Goal: Book appointment/travel/reservation

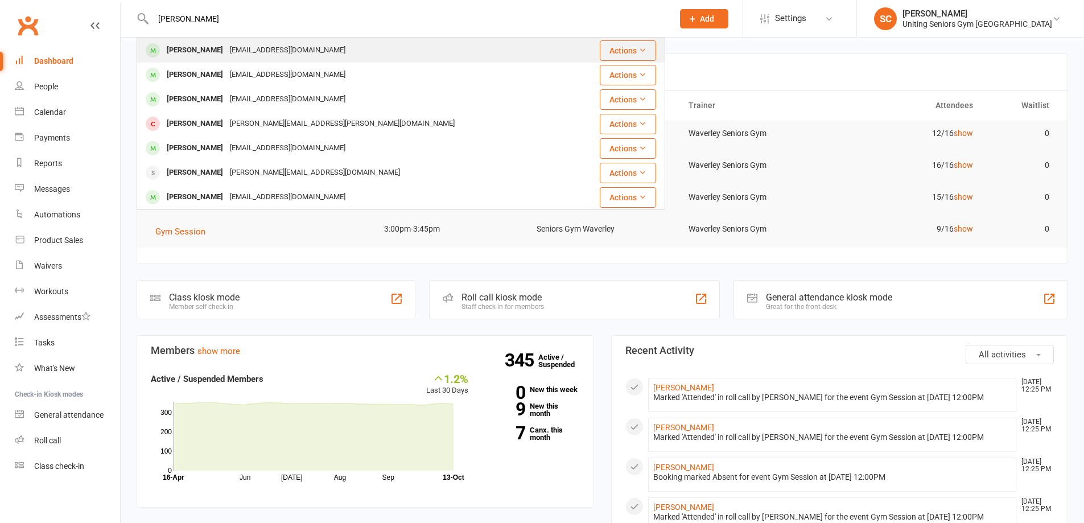
type input "[PERSON_NAME]"
click at [283, 46] on div "[EMAIL_ADDRESS][DOMAIN_NAME]" at bounding box center [288, 50] width 122 height 17
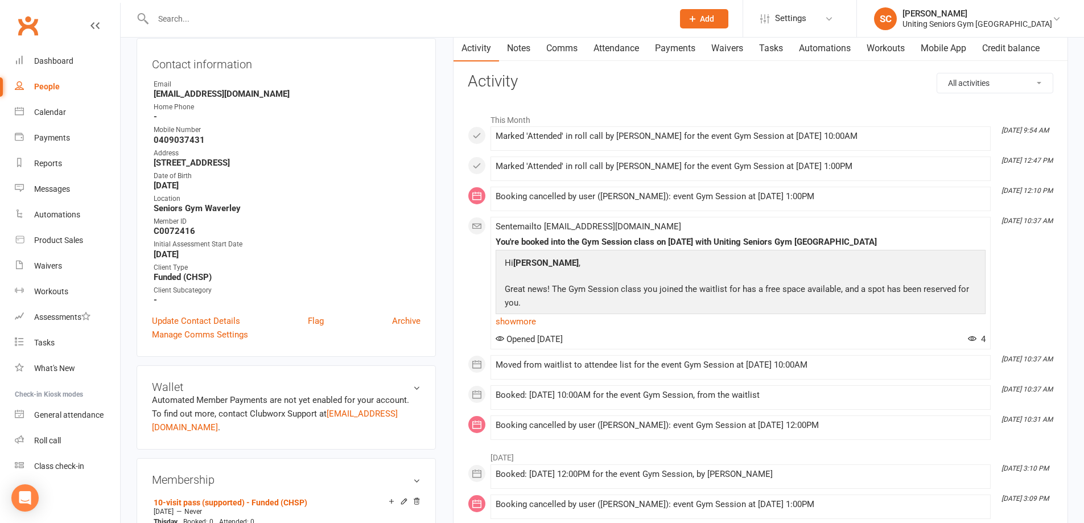
scroll to position [455, 0]
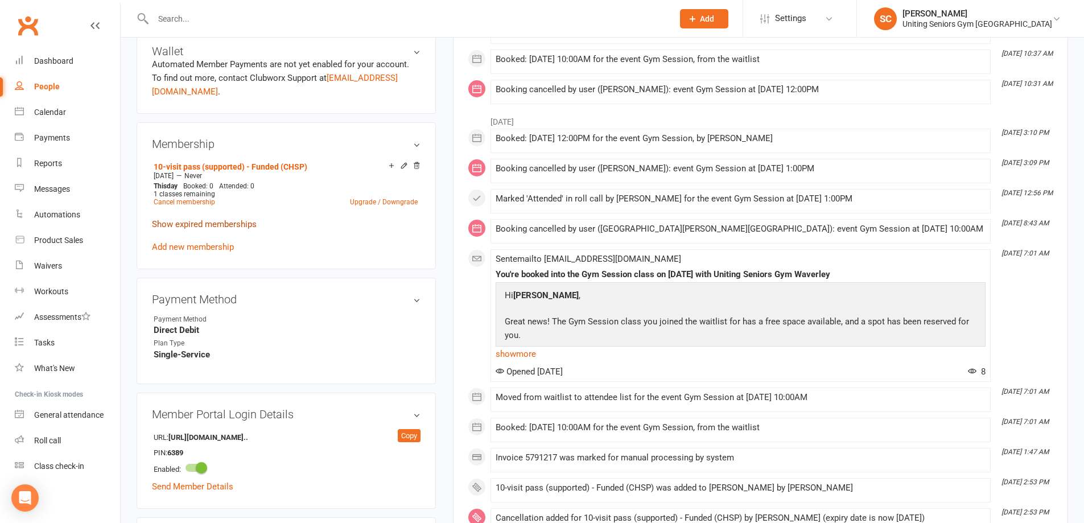
click at [218, 219] on link "Show expired memberships" at bounding box center [204, 224] width 105 height 10
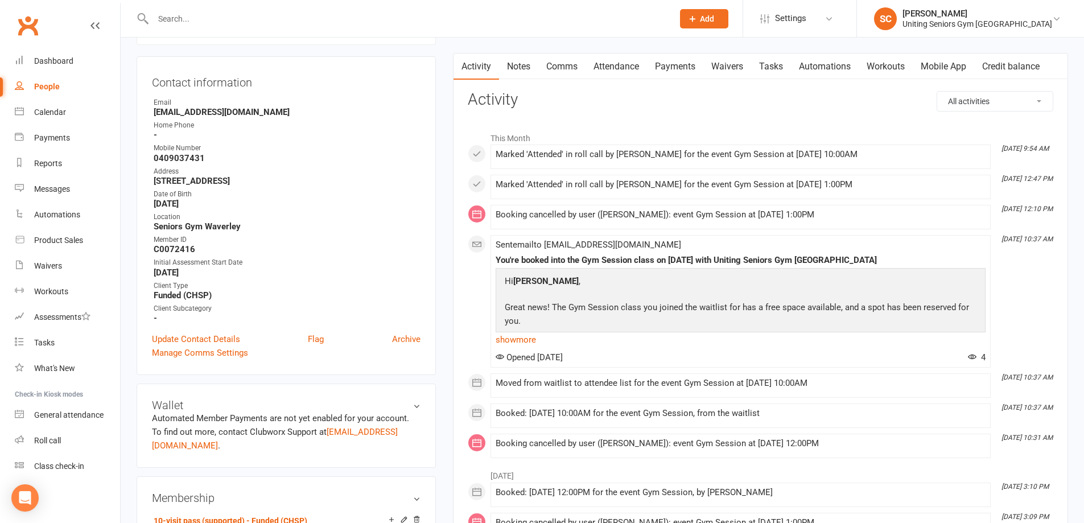
scroll to position [0, 0]
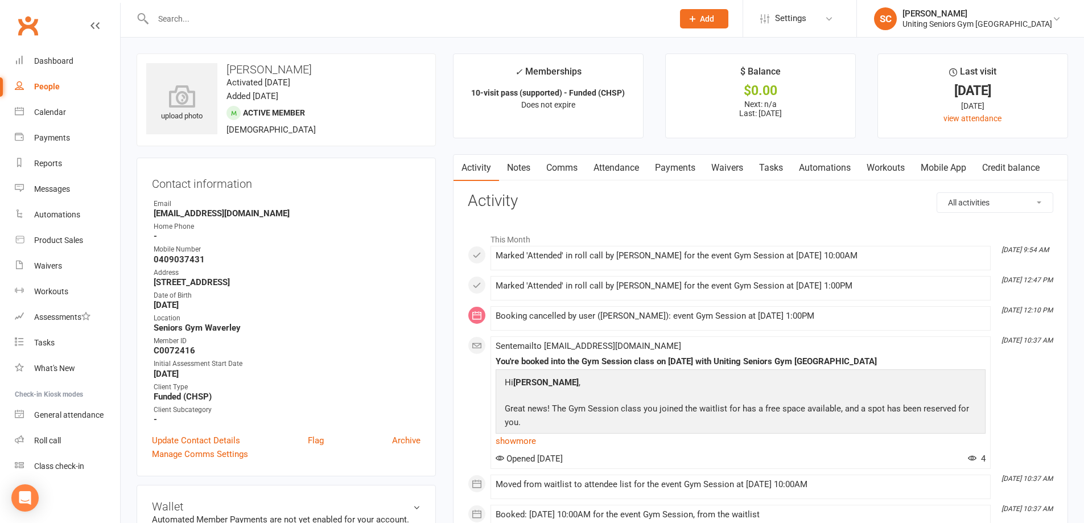
click at [610, 171] on link "Attendance" at bounding box center [616, 168] width 61 height 26
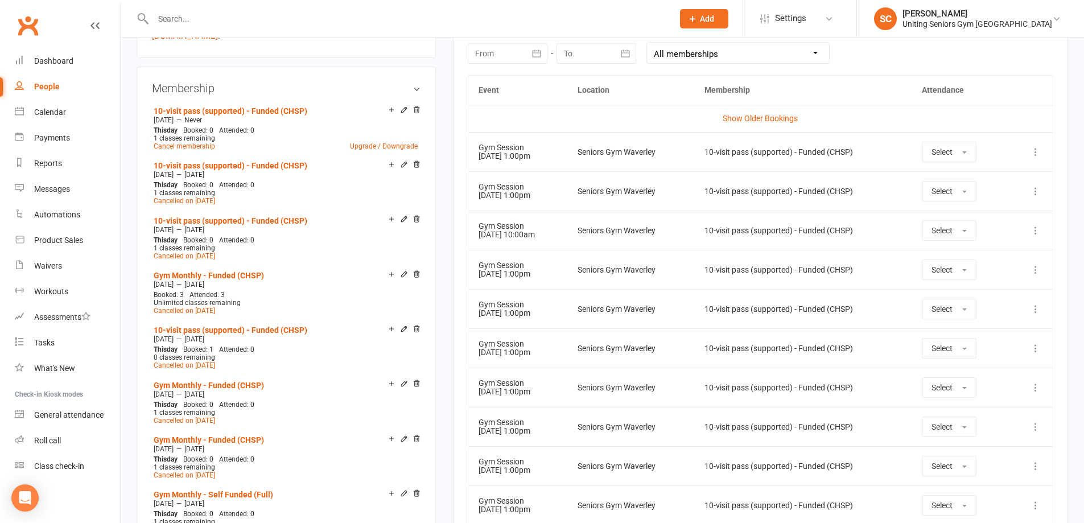
scroll to position [512, 0]
click at [590, 299] on td "Seniors Gym Waverley" at bounding box center [631, 307] width 127 height 39
click at [44, 112] on div "Calendar" at bounding box center [50, 112] width 32 height 9
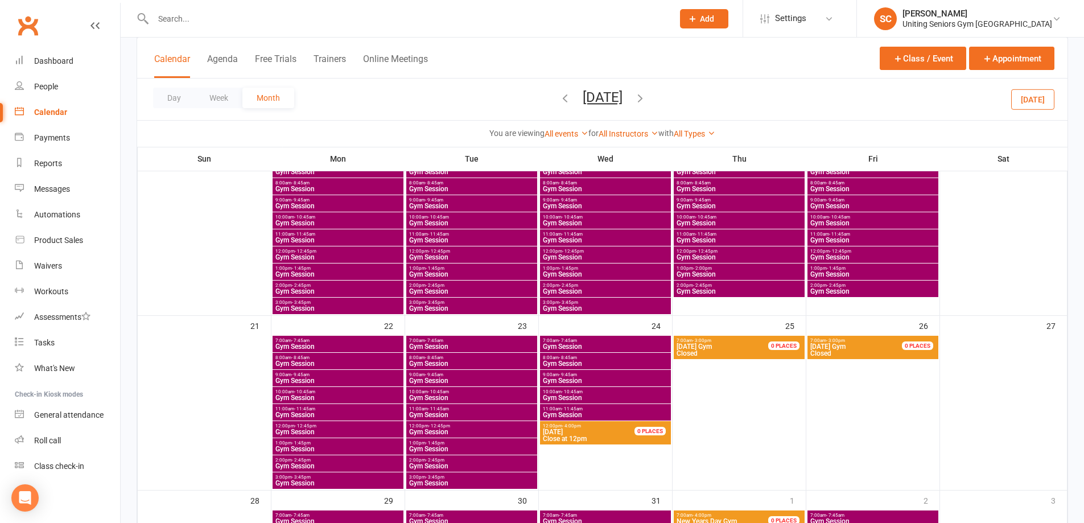
scroll to position [455, 0]
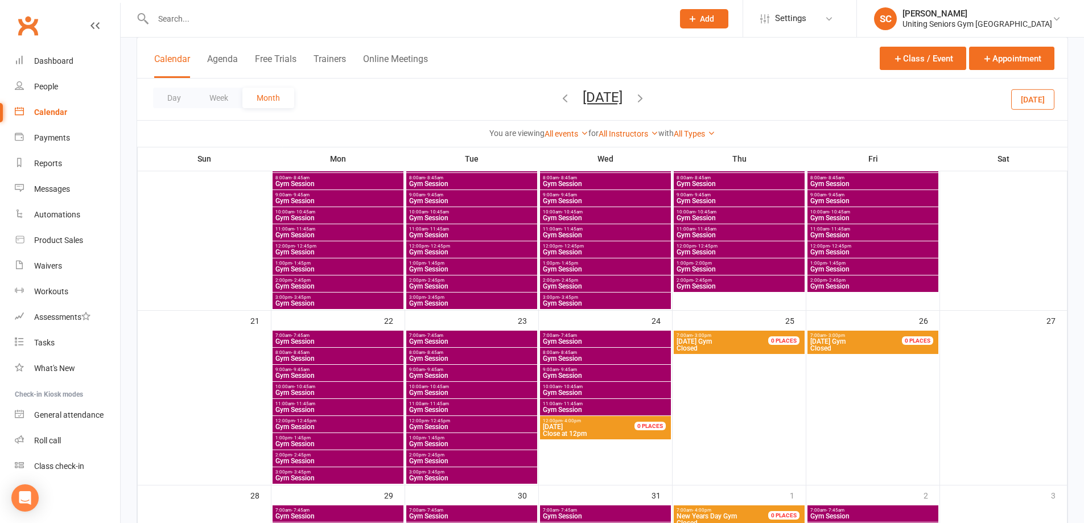
click at [559, 101] on icon "button" at bounding box center [565, 98] width 13 height 13
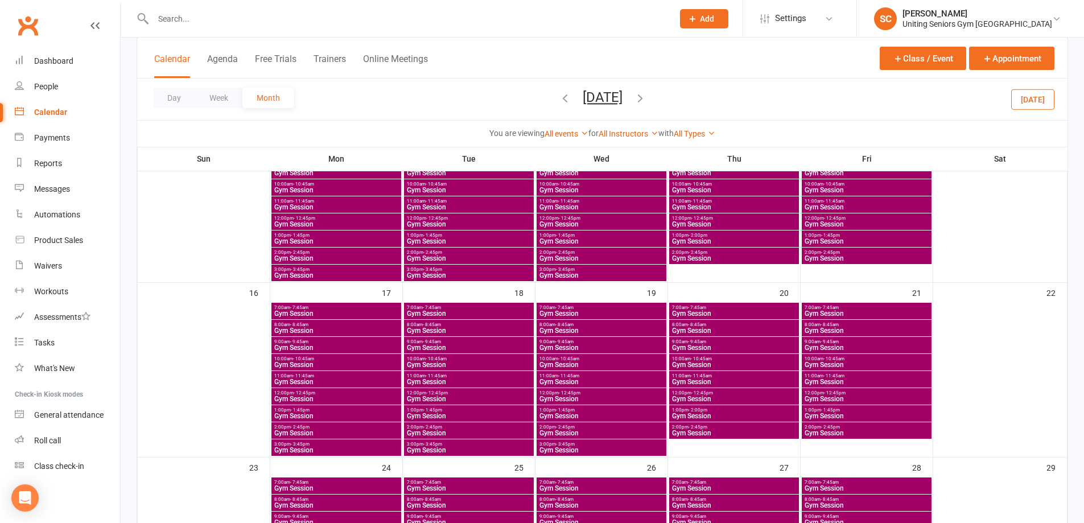
click at [559, 98] on icon "button" at bounding box center [565, 98] width 13 height 13
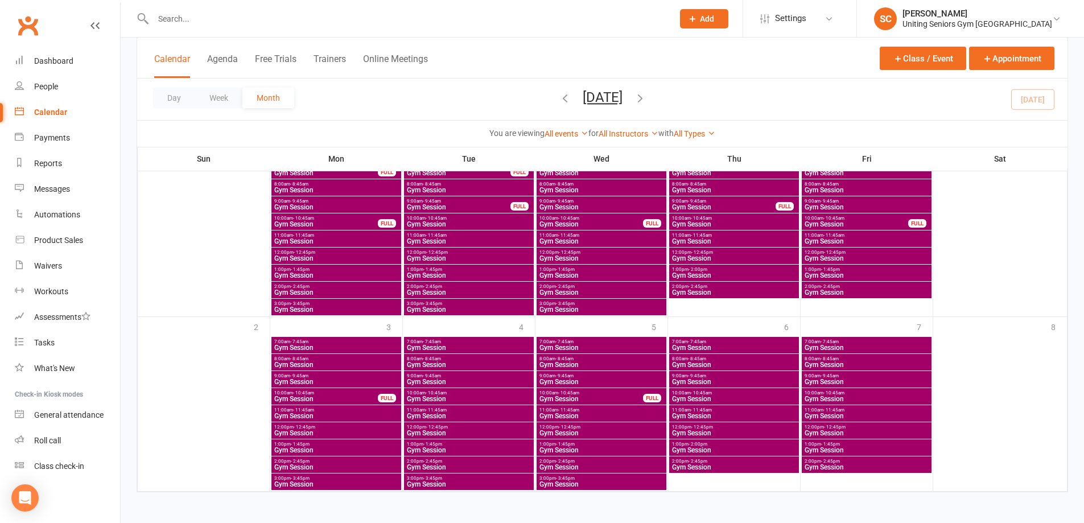
scroll to position [801, 0]
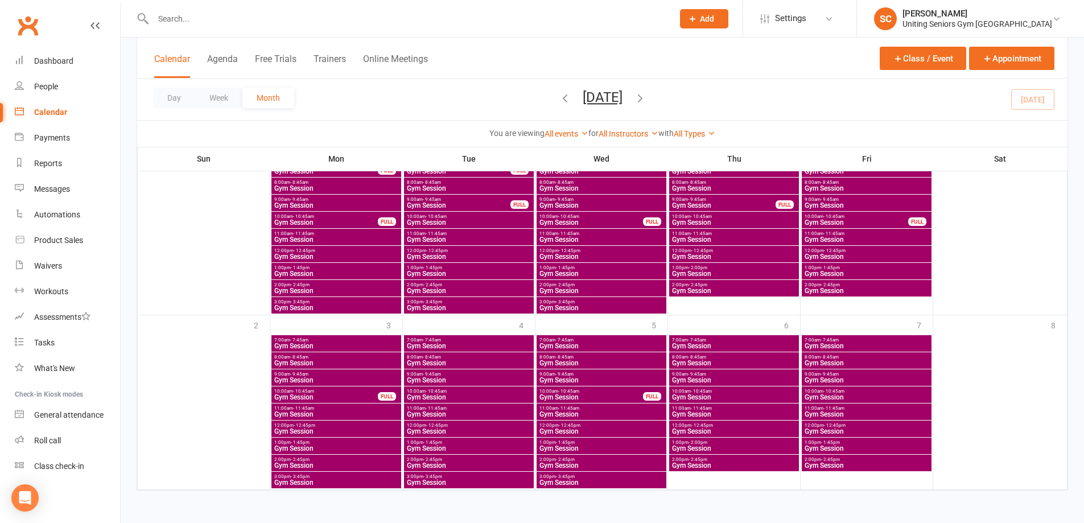
click at [826, 394] on span "Gym Session" at bounding box center [866, 397] width 125 height 7
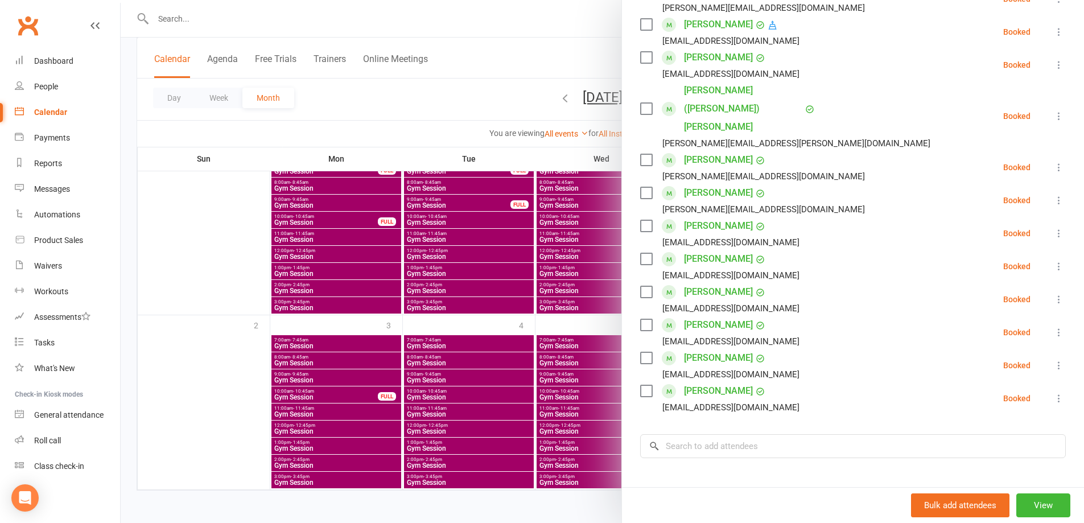
scroll to position [342, 0]
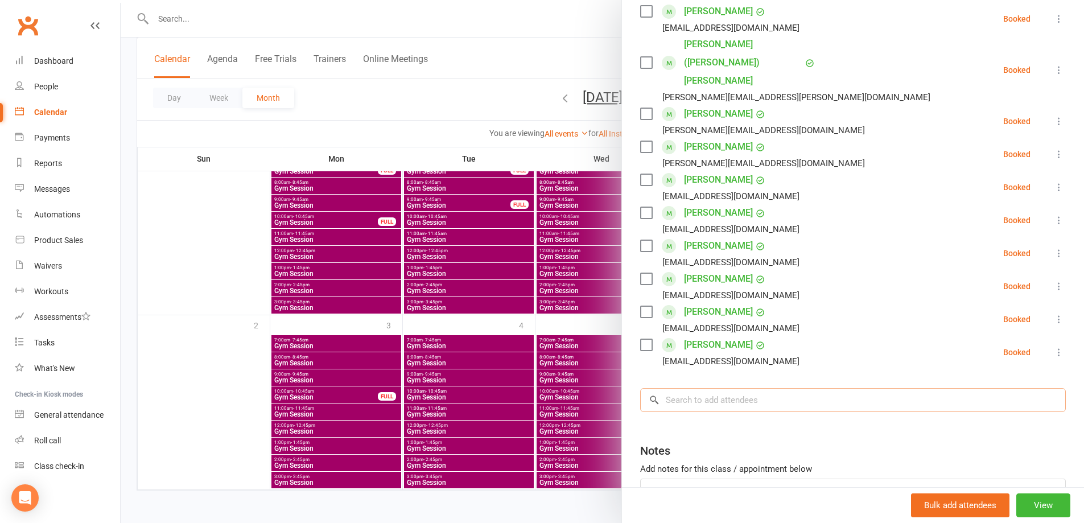
click at [778, 388] on input "search" at bounding box center [853, 400] width 426 height 24
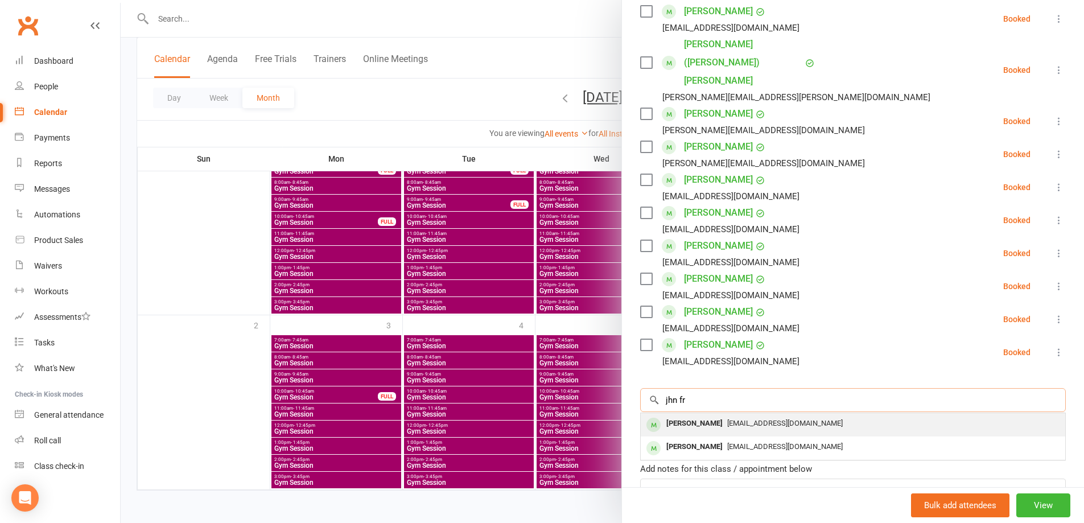
type input "jhn fr"
click at [783, 419] on span "[EMAIL_ADDRESS][DOMAIN_NAME]" at bounding box center [785, 423] width 116 height 9
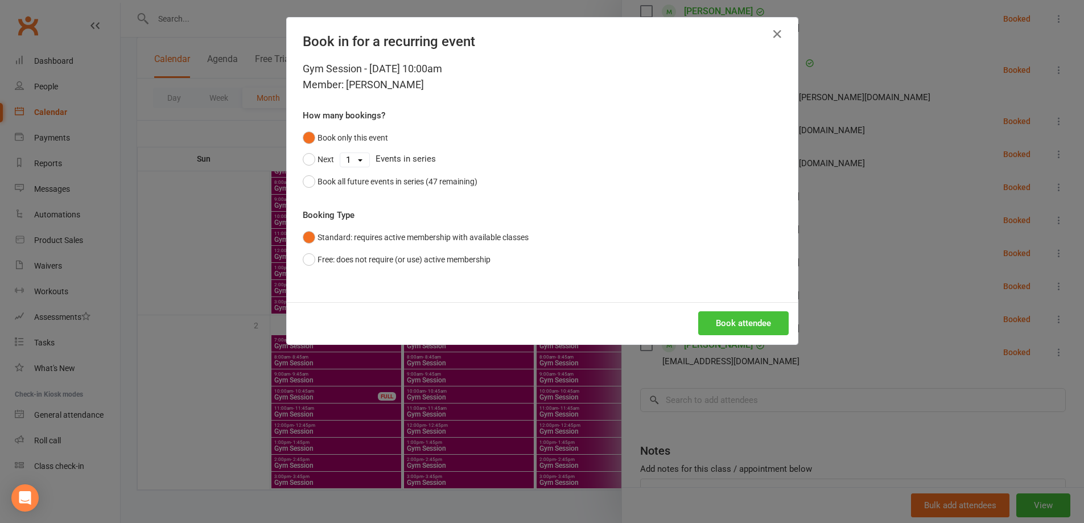
click at [774, 318] on button "Book attendee" at bounding box center [743, 323] width 91 height 24
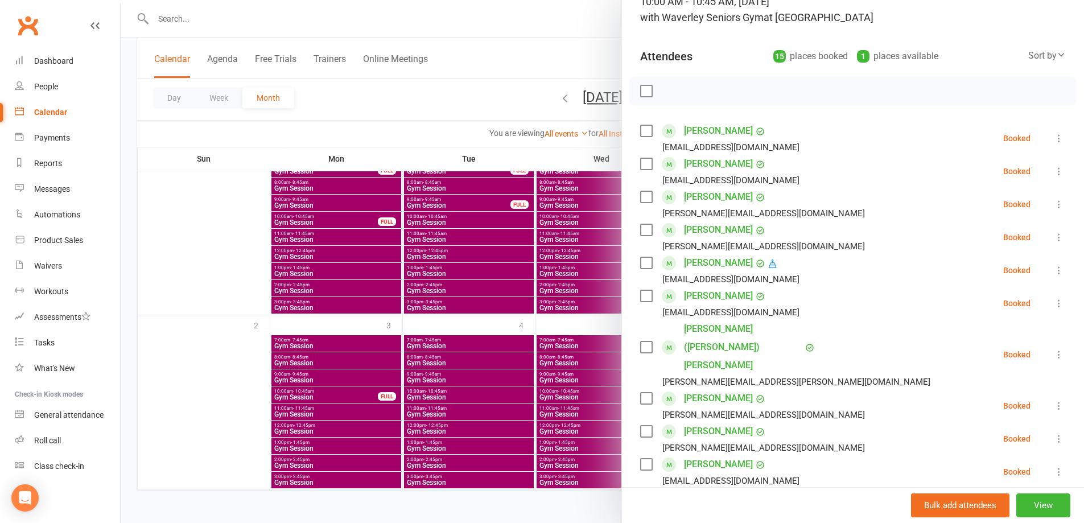
scroll to position [33, 0]
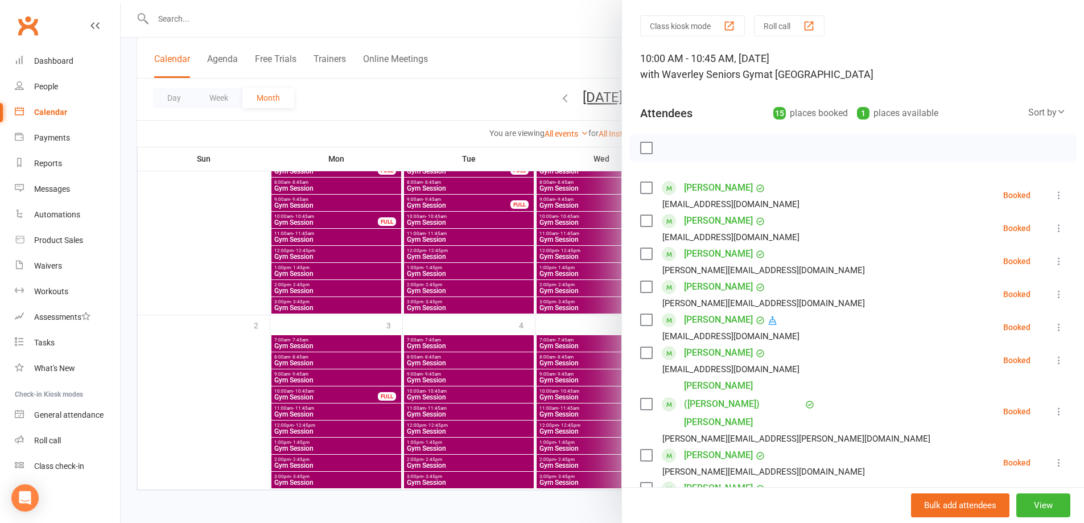
click at [548, 126] on div at bounding box center [603, 261] width 964 height 523
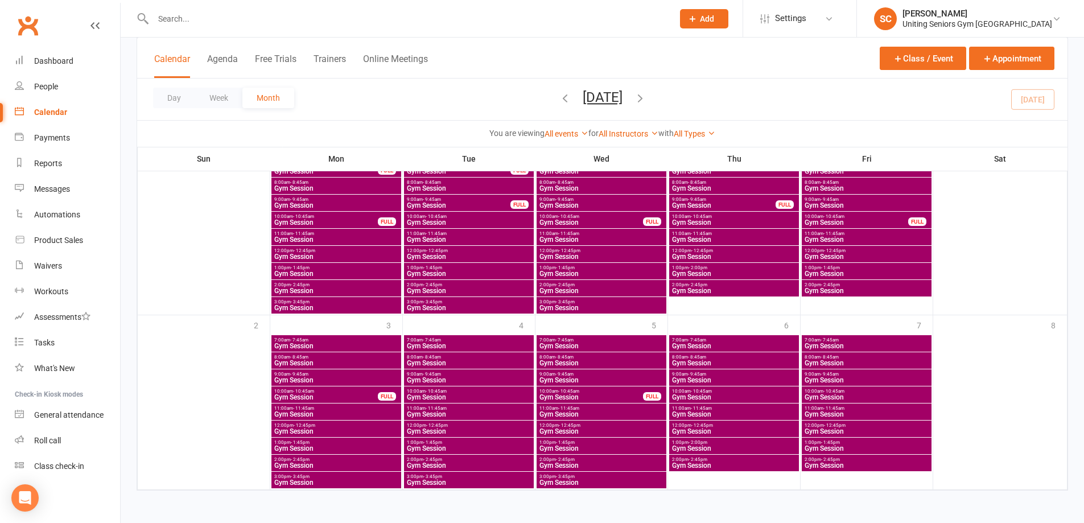
click at [647, 94] on icon "button" at bounding box center [640, 98] width 13 height 13
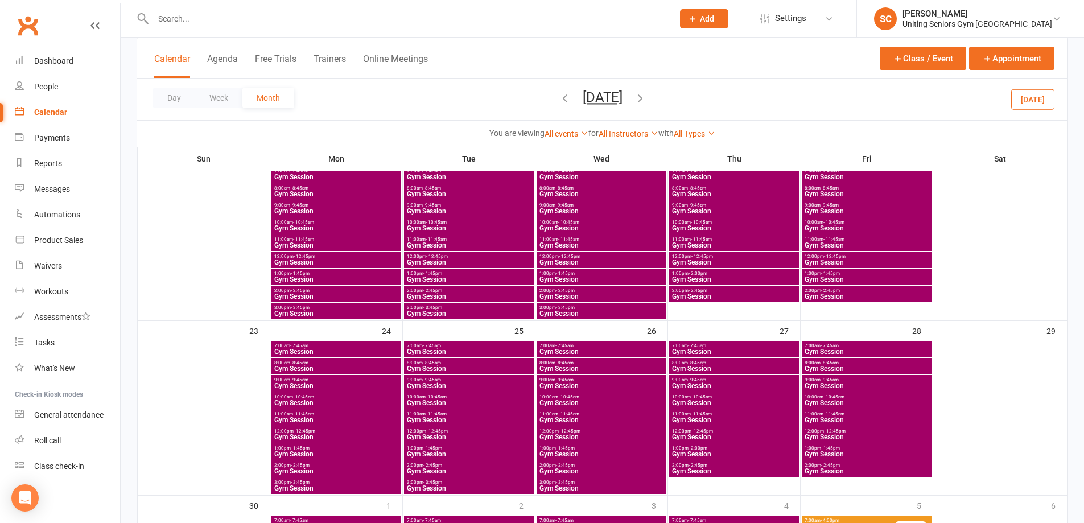
scroll to position [626, 0]
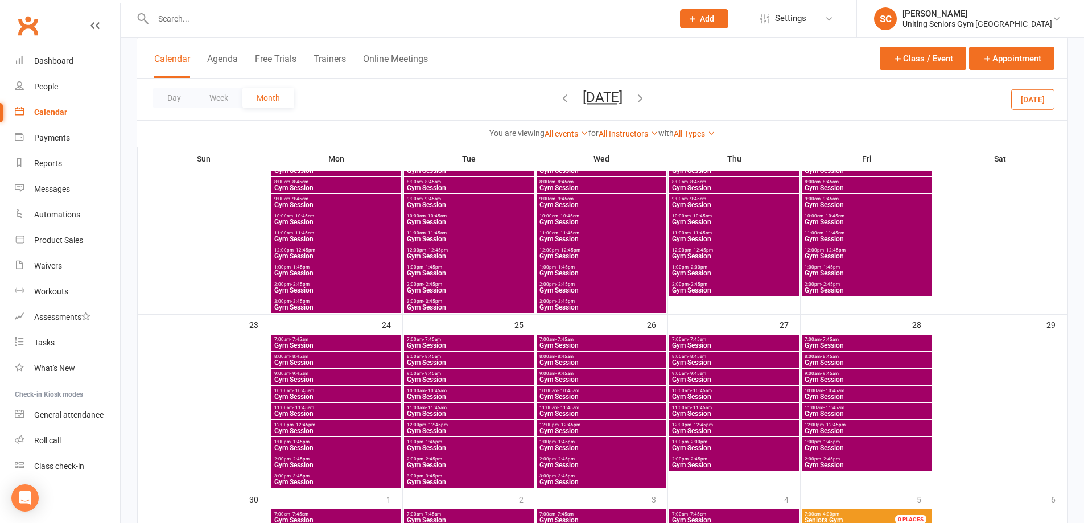
click at [831, 393] on span "Gym Session" at bounding box center [866, 396] width 125 height 7
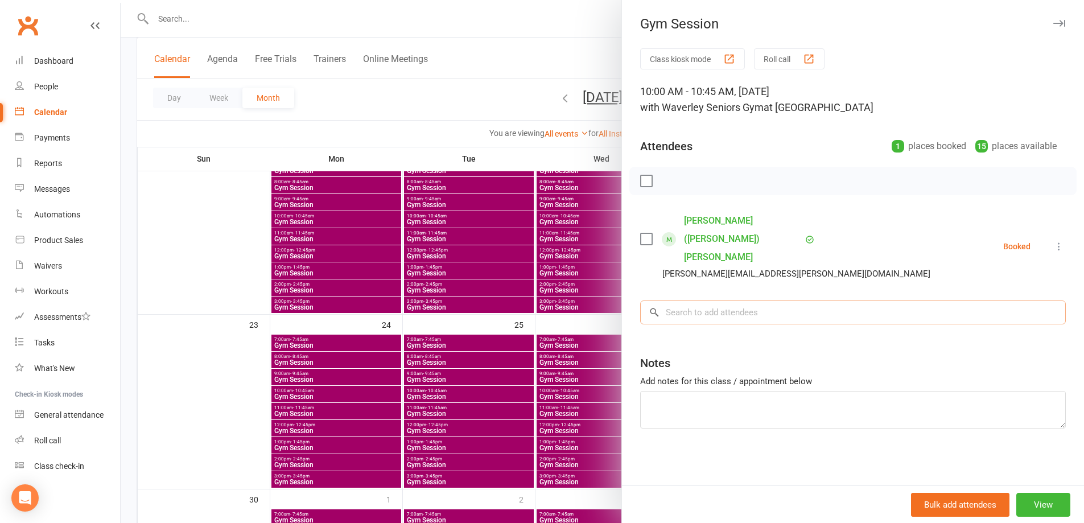
click at [731, 301] on input "search" at bounding box center [853, 313] width 426 height 24
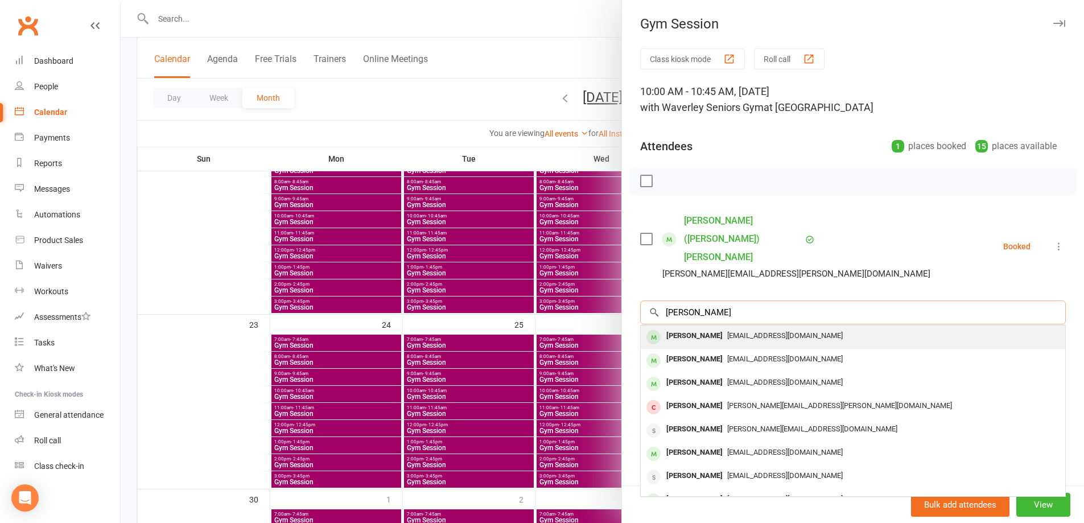
type input "[PERSON_NAME]"
click at [748, 331] on span "[EMAIL_ADDRESS][DOMAIN_NAME]" at bounding box center [785, 335] width 116 height 9
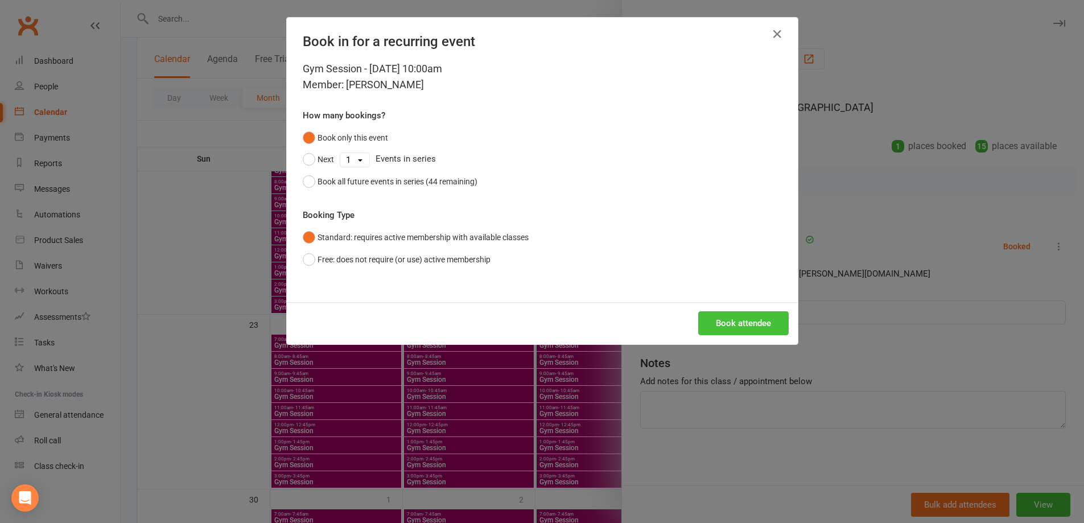
click at [751, 317] on button "Book attendee" at bounding box center [743, 323] width 91 height 24
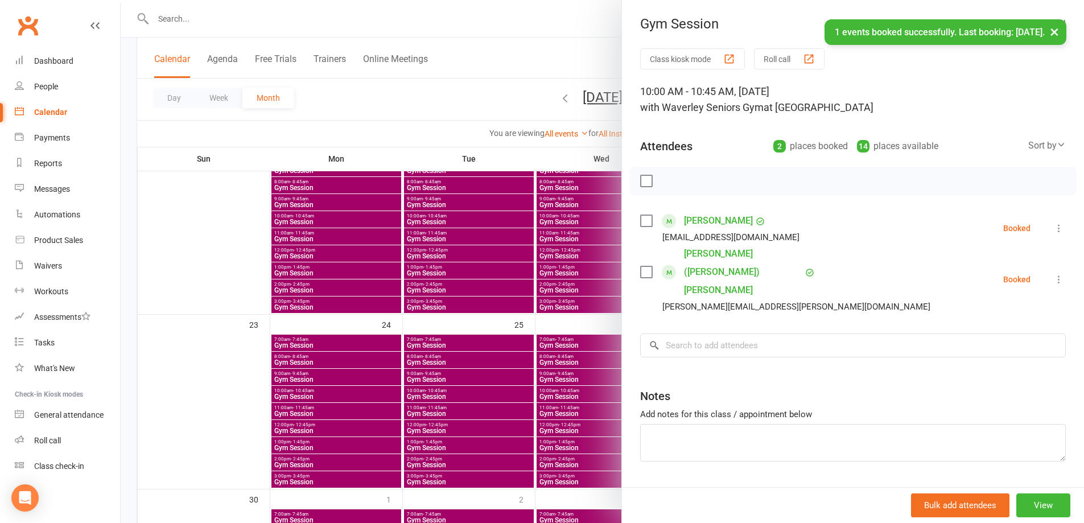
click at [556, 119] on div at bounding box center [603, 261] width 964 height 523
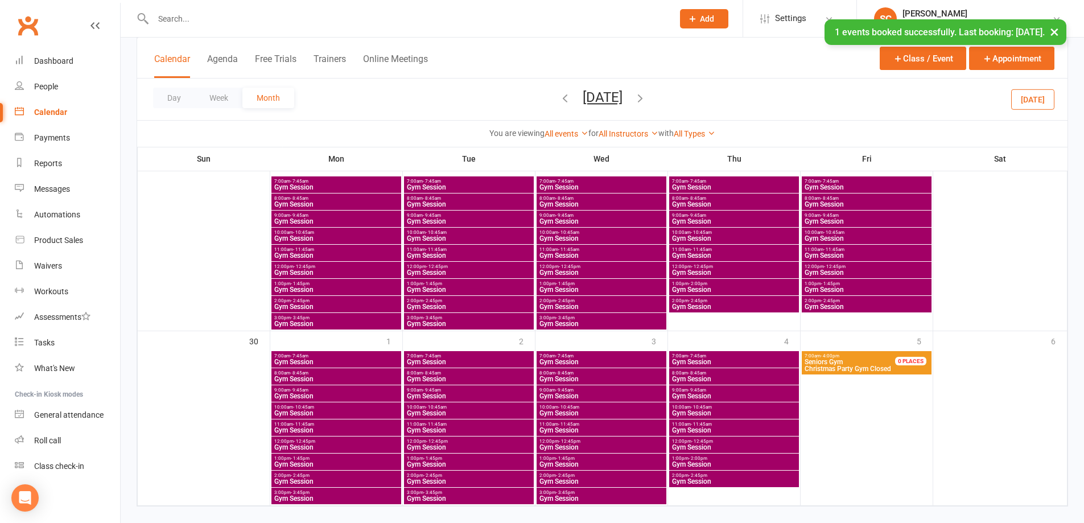
scroll to position [800, 0]
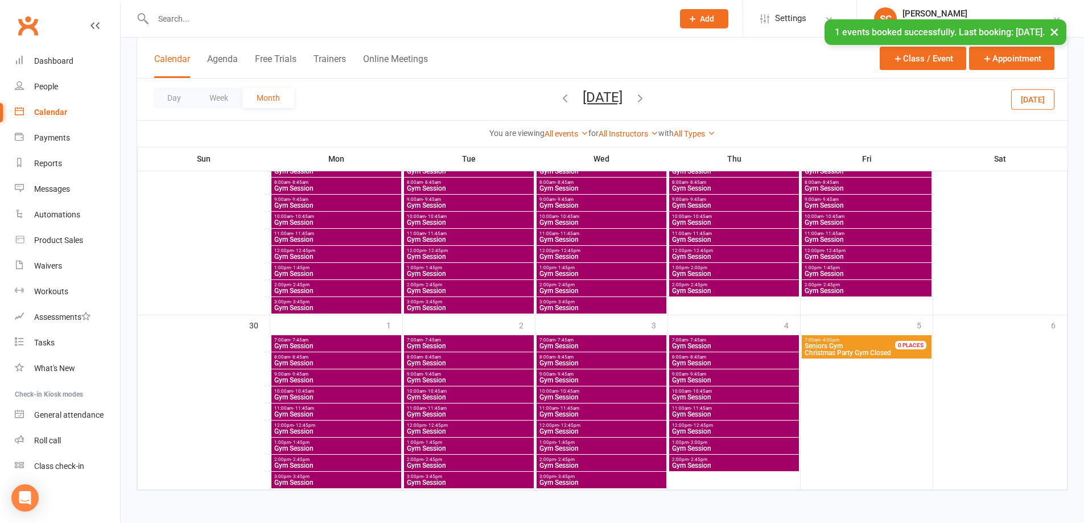
drag, startPoint x: 672, startPoint y: 100, endPoint x: 724, endPoint y: 155, distance: 76.1
click at [647, 100] on icon "button" at bounding box center [640, 98] width 13 height 13
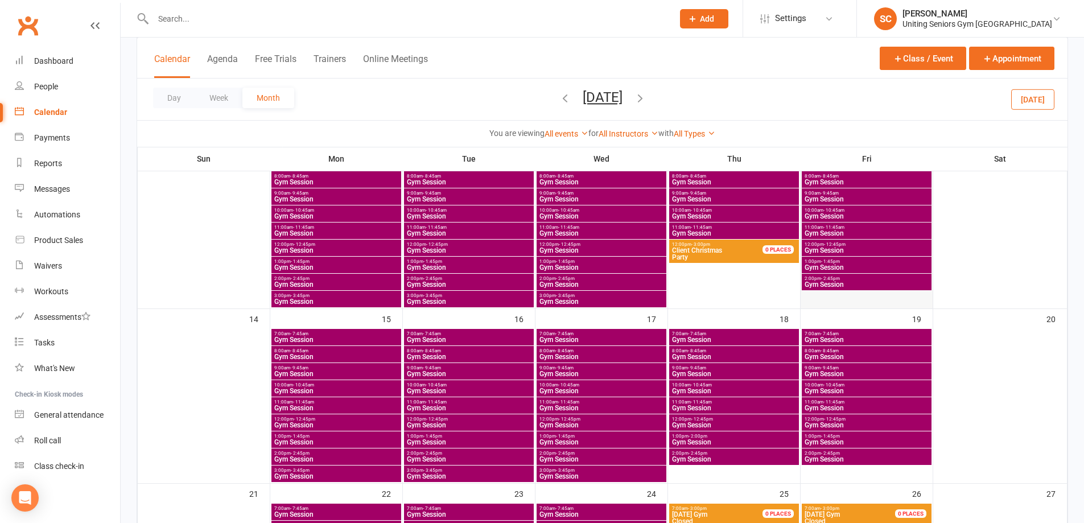
scroll to position [285, 0]
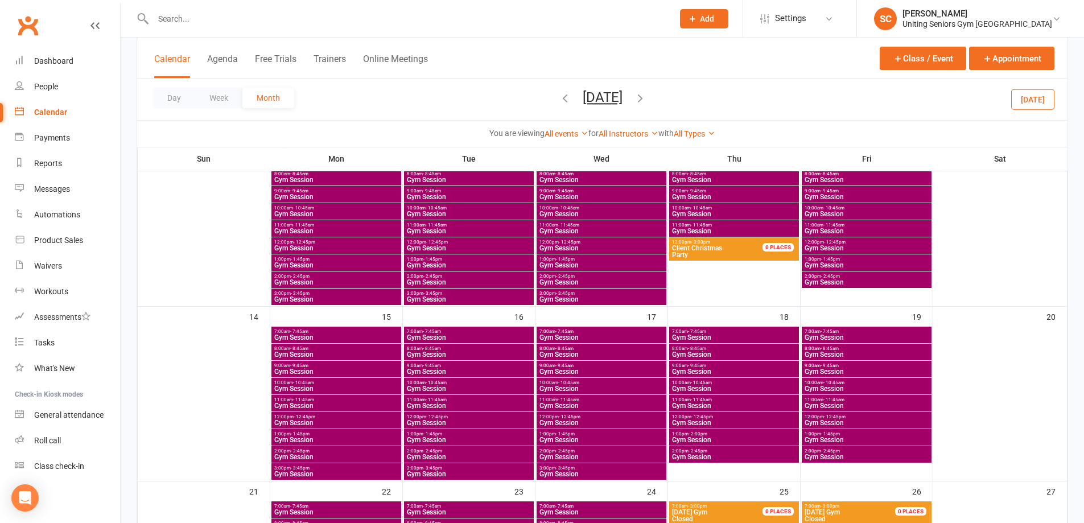
click at [828, 209] on span "- 10:45am" at bounding box center [834, 207] width 21 height 5
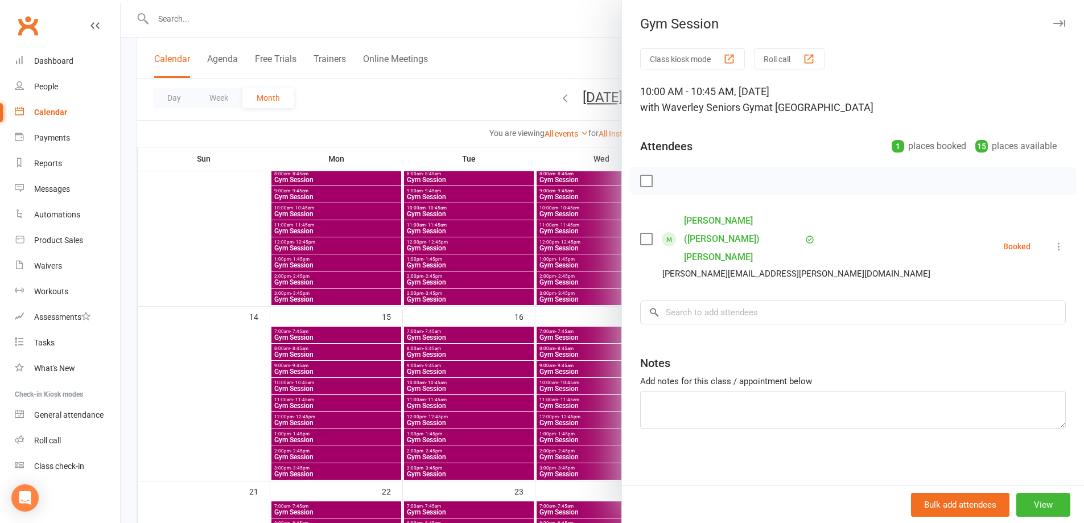
click at [507, 110] on div at bounding box center [603, 261] width 964 height 523
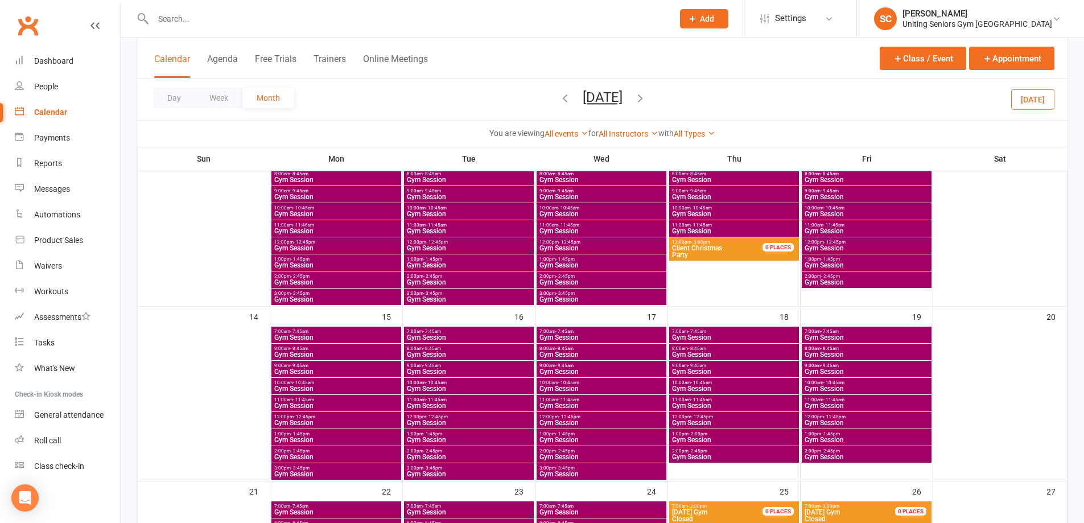
click at [820, 384] on span "10:00am - 10:45am" at bounding box center [866, 382] width 125 height 5
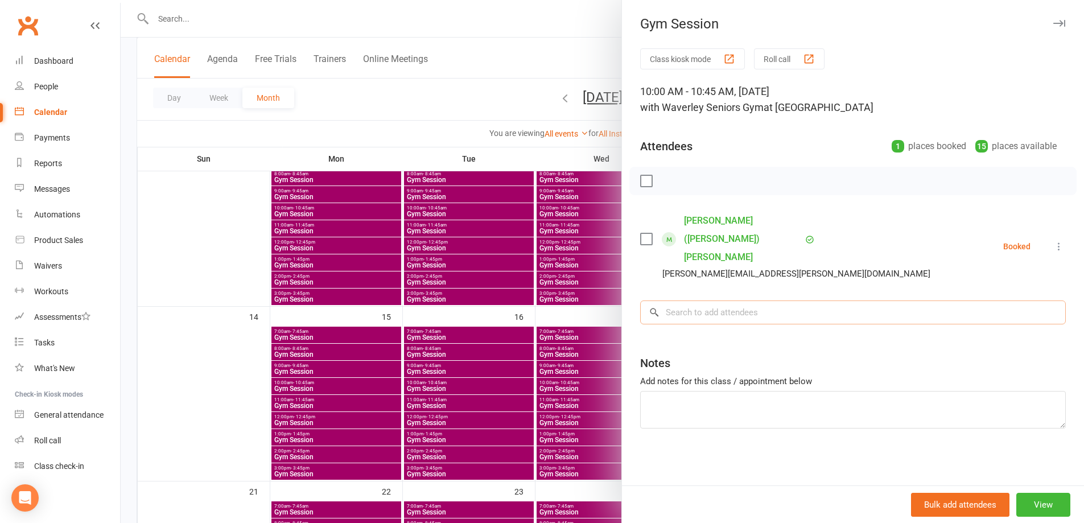
click at [773, 301] on input "search" at bounding box center [853, 313] width 426 height 24
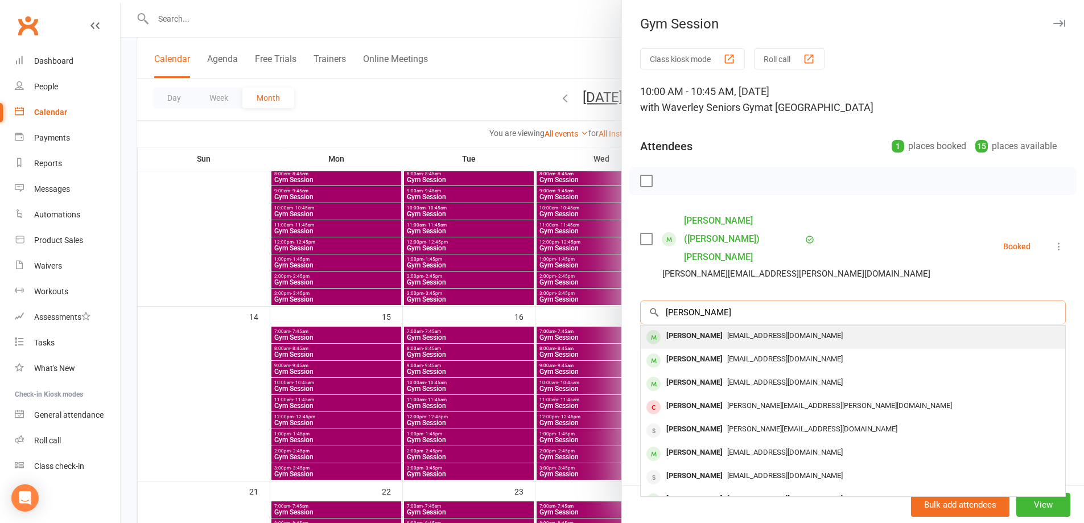
type input "[PERSON_NAME]"
click at [765, 331] on span "[EMAIL_ADDRESS][DOMAIN_NAME]" at bounding box center [785, 335] width 116 height 9
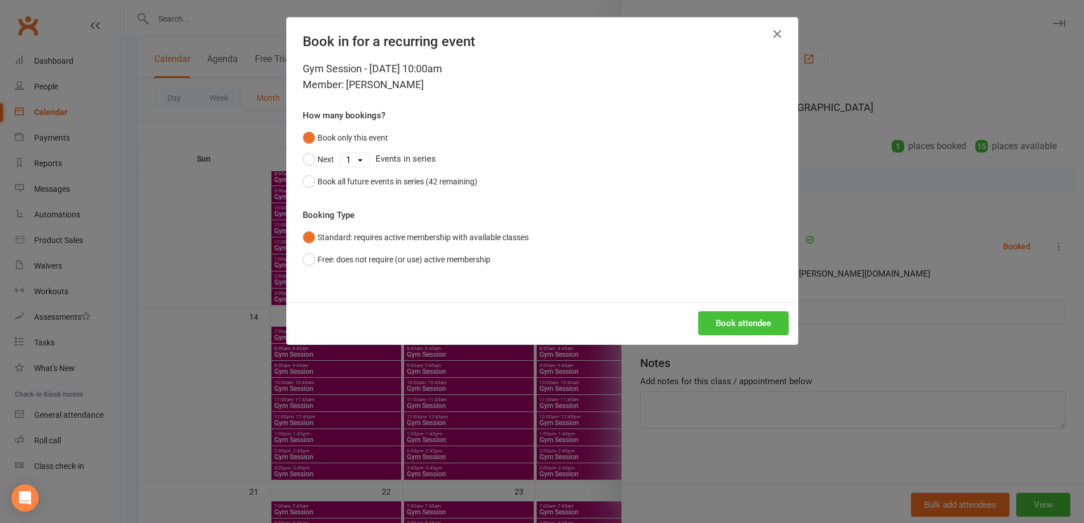
click at [740, 324] on button "Book attendee" at bounding box center [743, 323] width 91 height 24
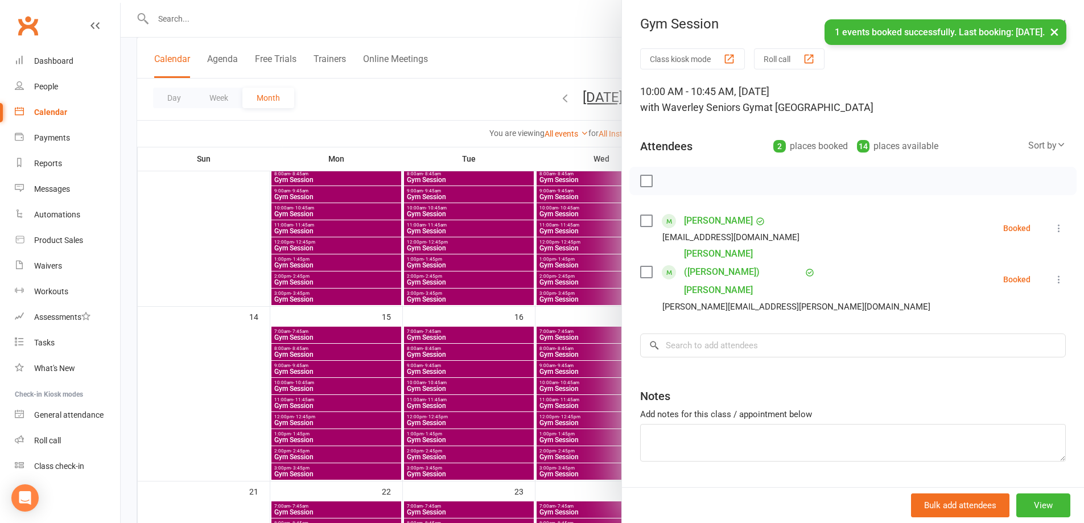
click at [436, 110] on div at bounding box center [603, 261] width 964 height 523
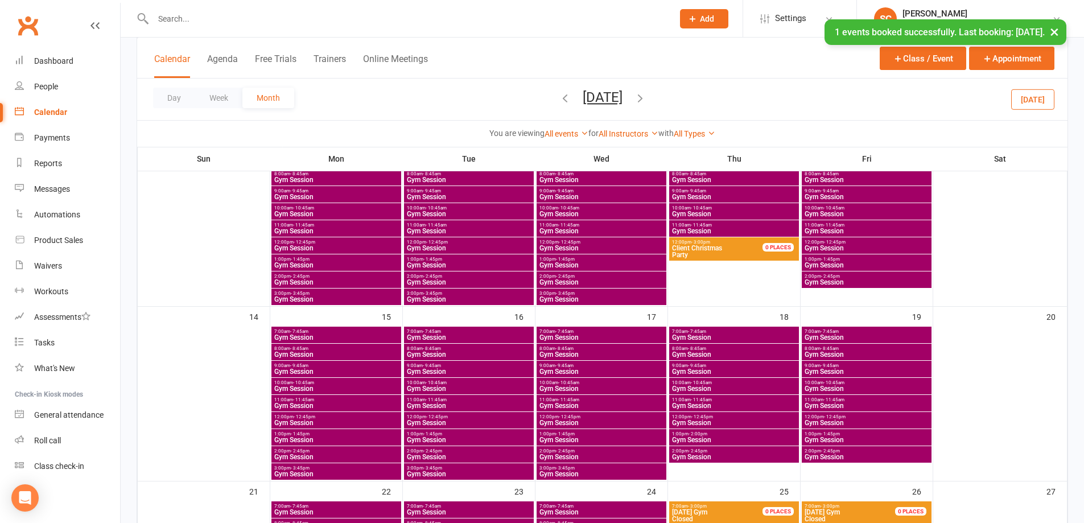
click at [56, 112] on div "Calendar" at bounding box center [50, 112] width 33 height 9
